Goal: Transaction & Acquisition: Purchase product/service

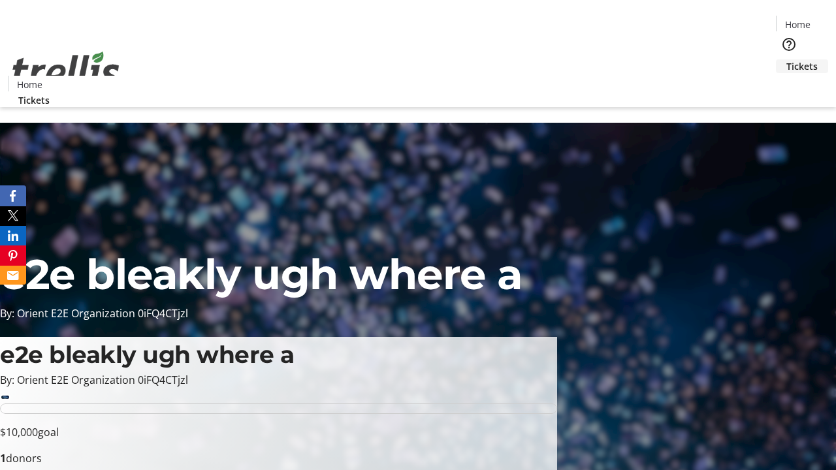
click at [786, 59] on span "Tickets" at bounding box center [801, 66] width 31 height 14
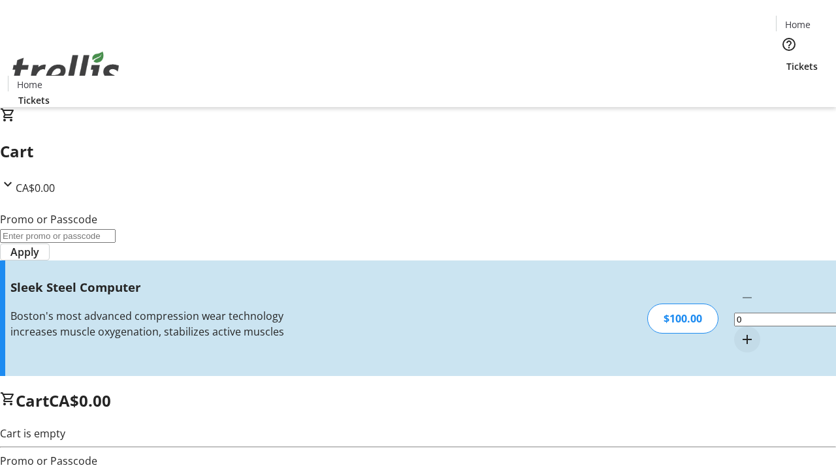
click at [739, 332] on mat-icon "Increment by one" at bounding box center [747, 340] width 16 height 16
type input "1"
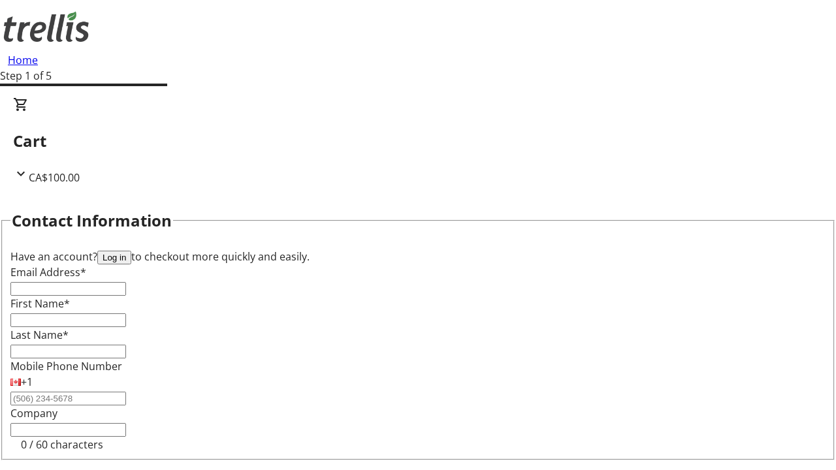
type input "FREE"
type input "[PERSON_NAME][EMAIL_ADDRESS][DOMAIN_NAME]"
type input "[PERSON_NAME]"
